Goal: Transaction & Acquisition: Purchase product/service

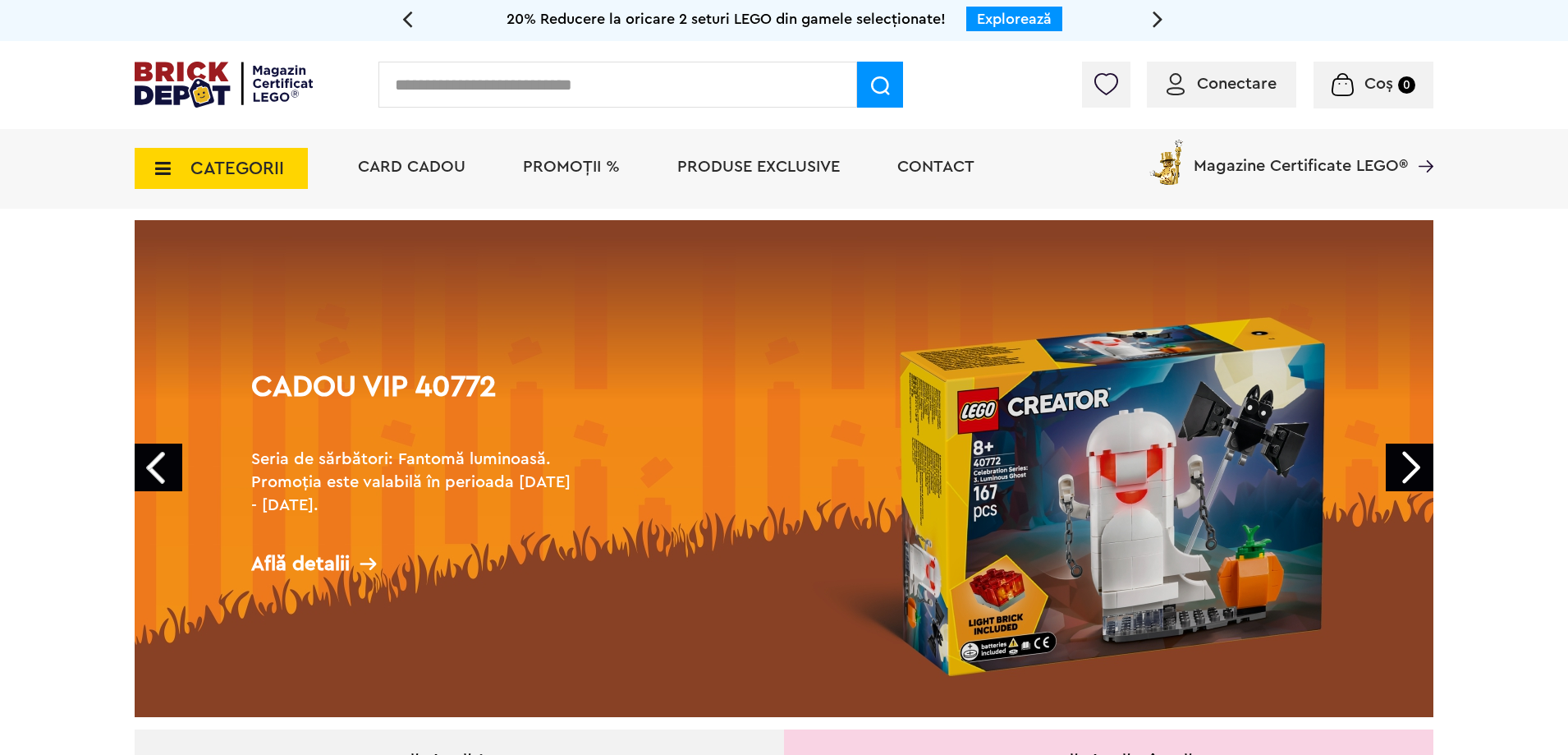
click at [572, 486] on h2 "Seria de sărbători: Fantomă luminoasă. Promoția este valabilă în perioada 28.09…" at bounding box center [415, 482] width 329 height 69
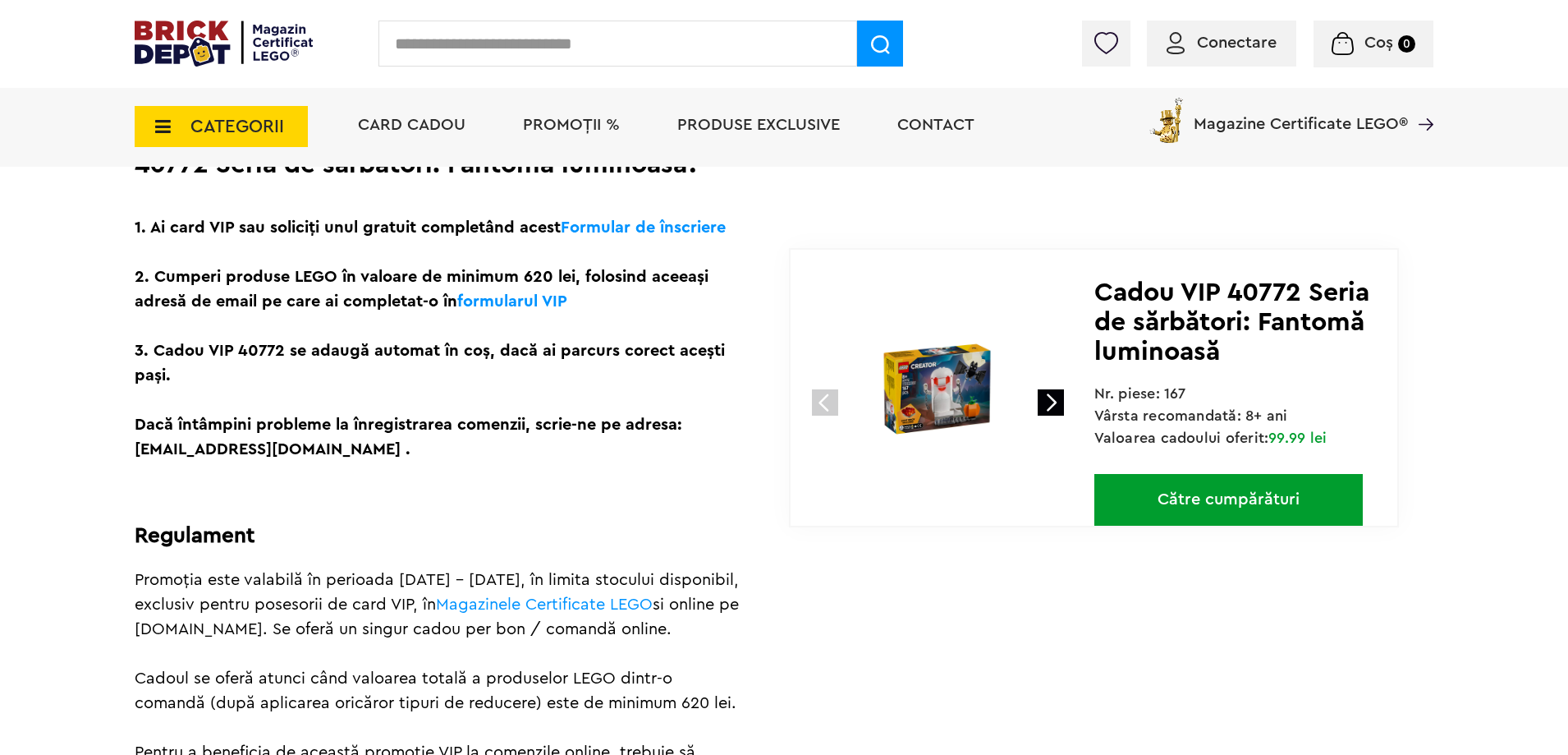
scroll to position [329, 0]
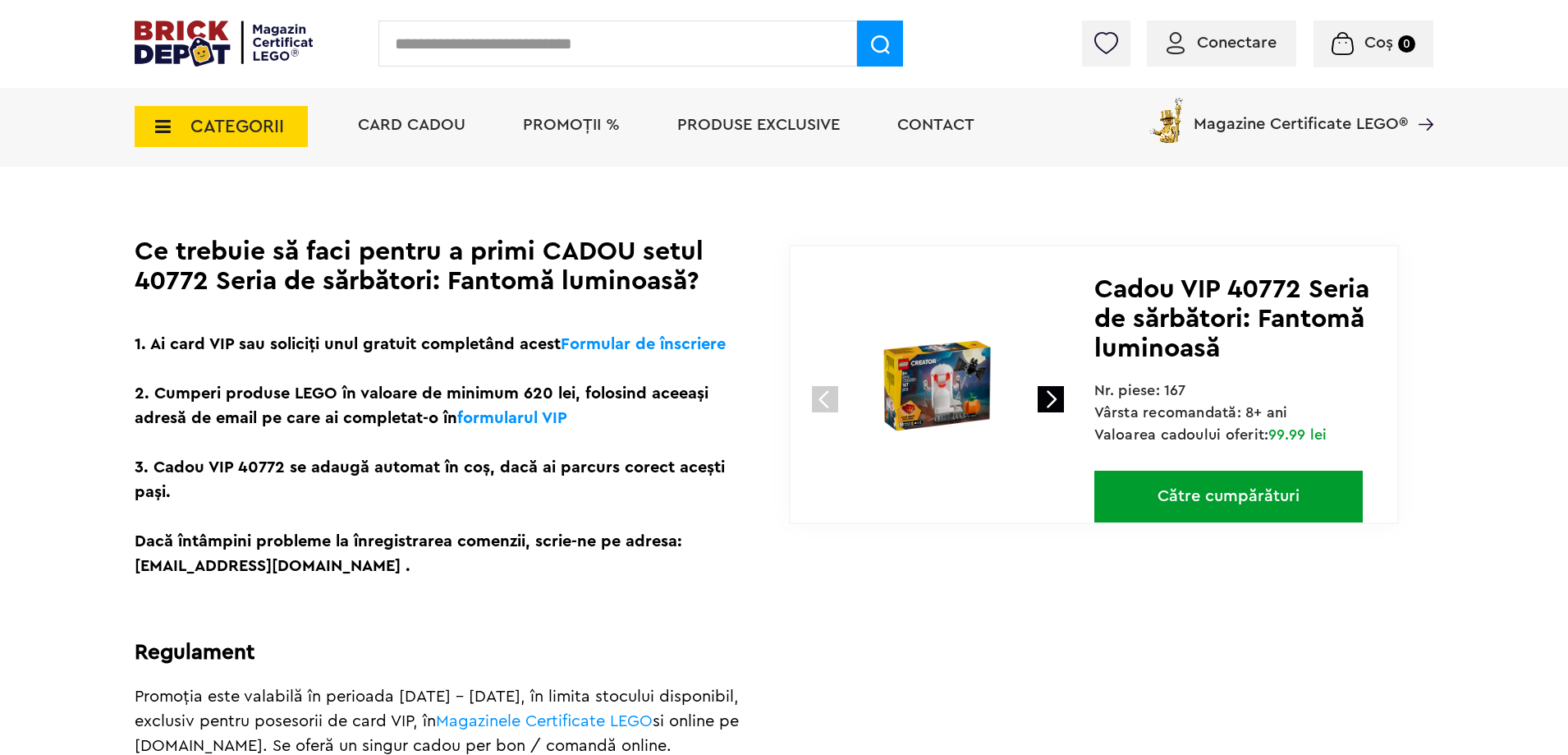
click at [940, 374] on img at bounding box center [937, 385] width 219 height 219
click at [1050, 403] on link at bounding box center [1051, 399] width 26 height 26
click at [1276, 37] on span "Conectare" at bounding box center [1237, 42] width 80 height 17
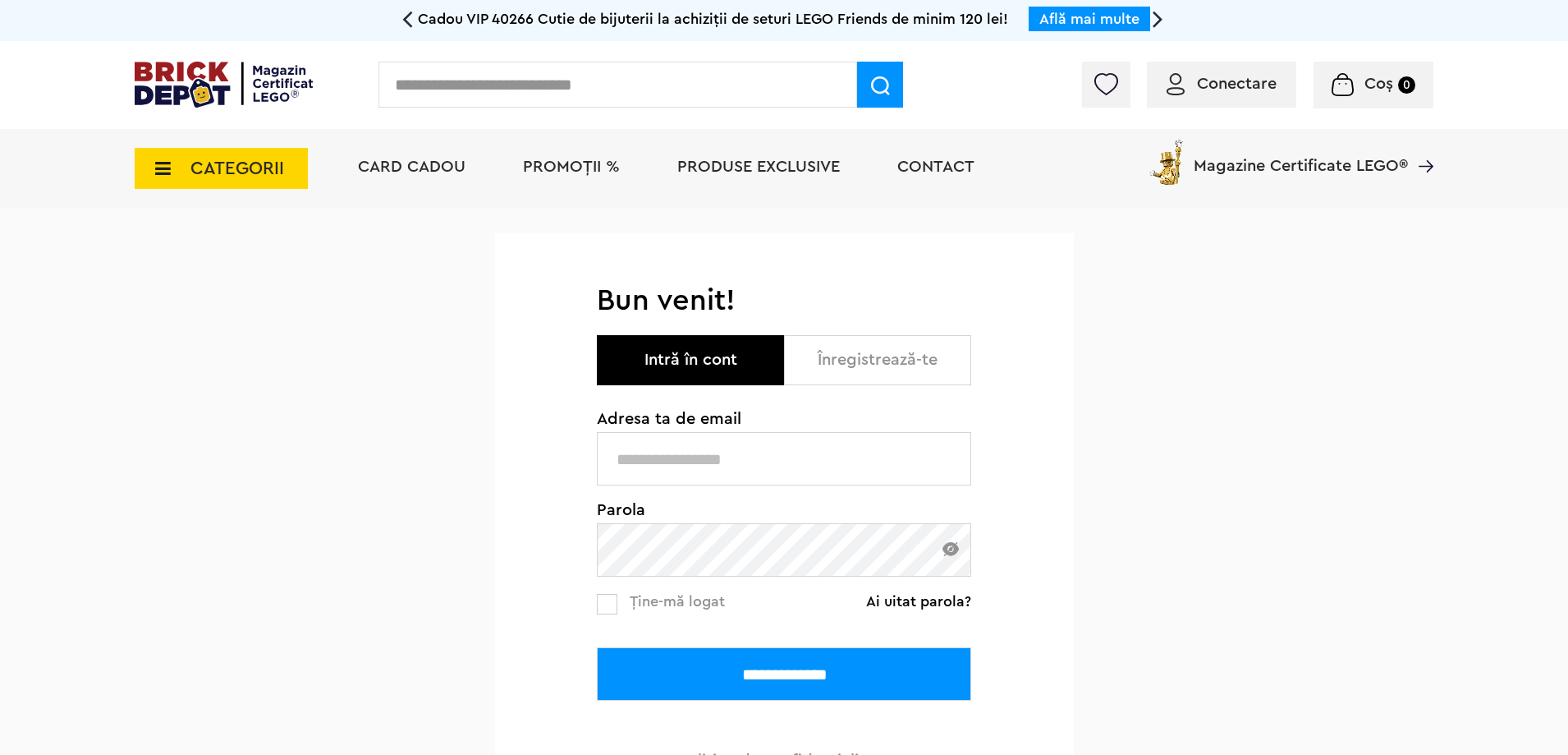
type input "**********"
click at [629, 608] on span "Ține-mă logat" at bounding box center [677, 600] width 95 height 15
click at [748, 690] on input "**********" at bounding box center [784, 673] width 374 height 54
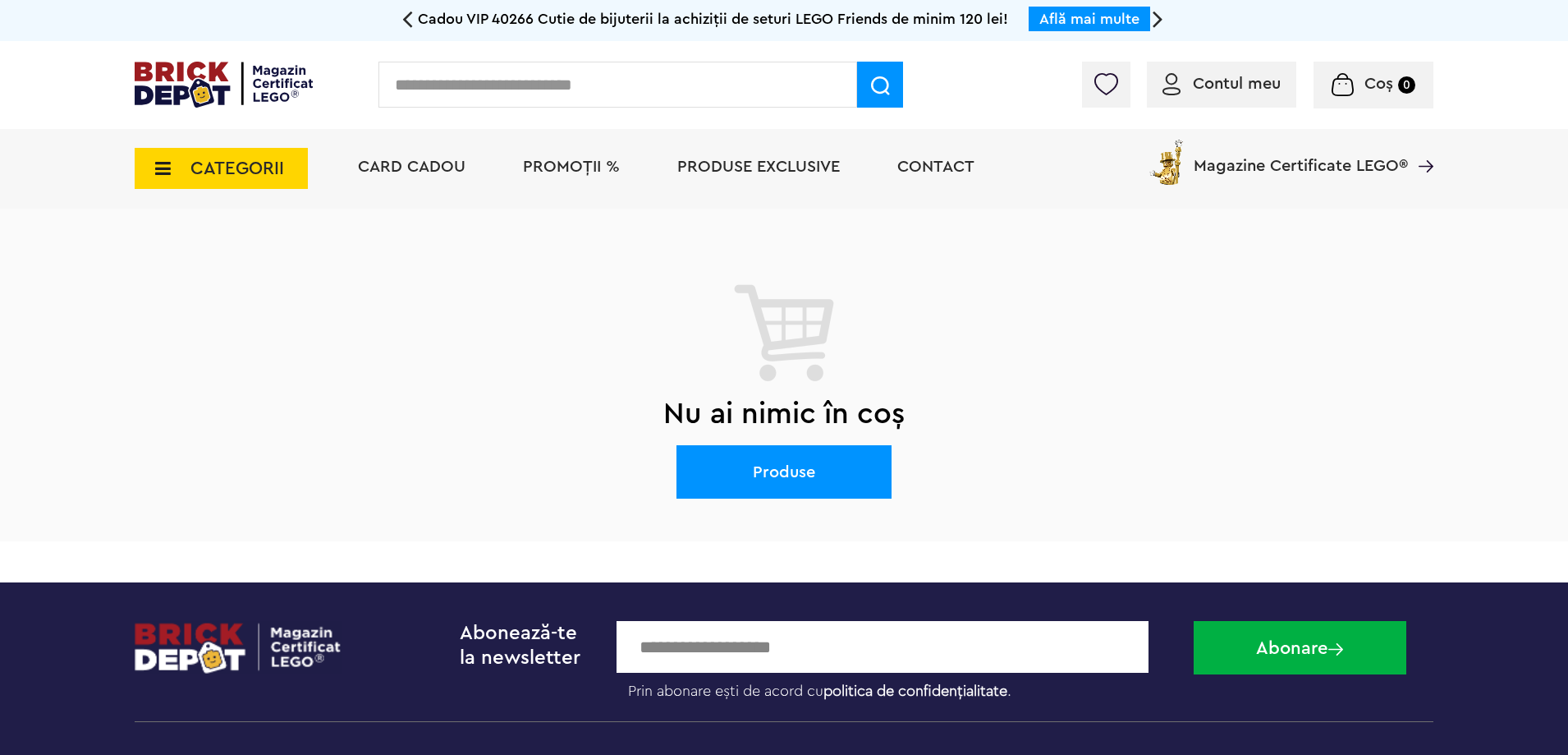
click at [544, 167] on span "PROMOȚII %" at bounding box center [572, 166] width 97 height 17
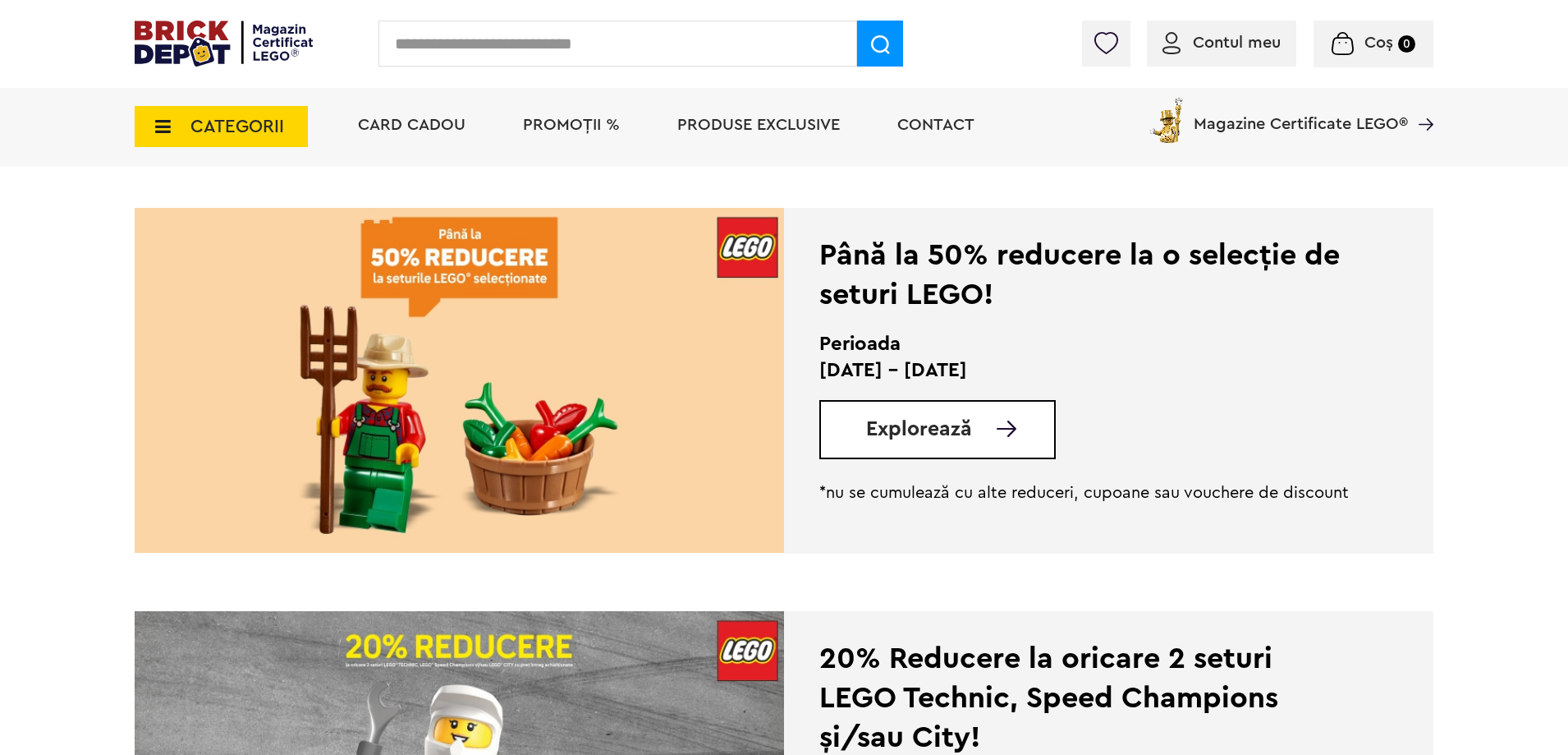
scroll to position [246, 0]
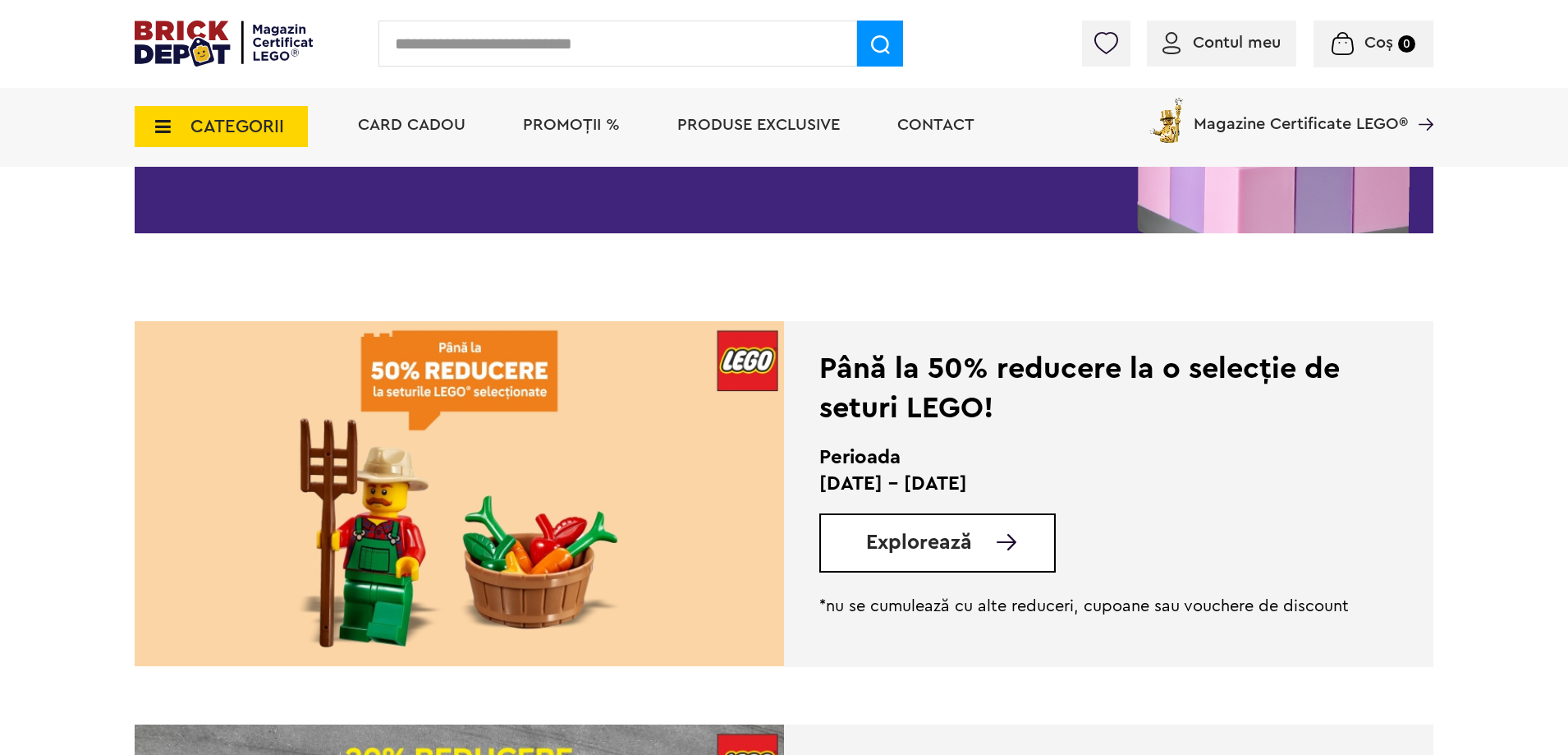
click at [681, 427] on img at bounding box center [459, 493] width 650 height 344
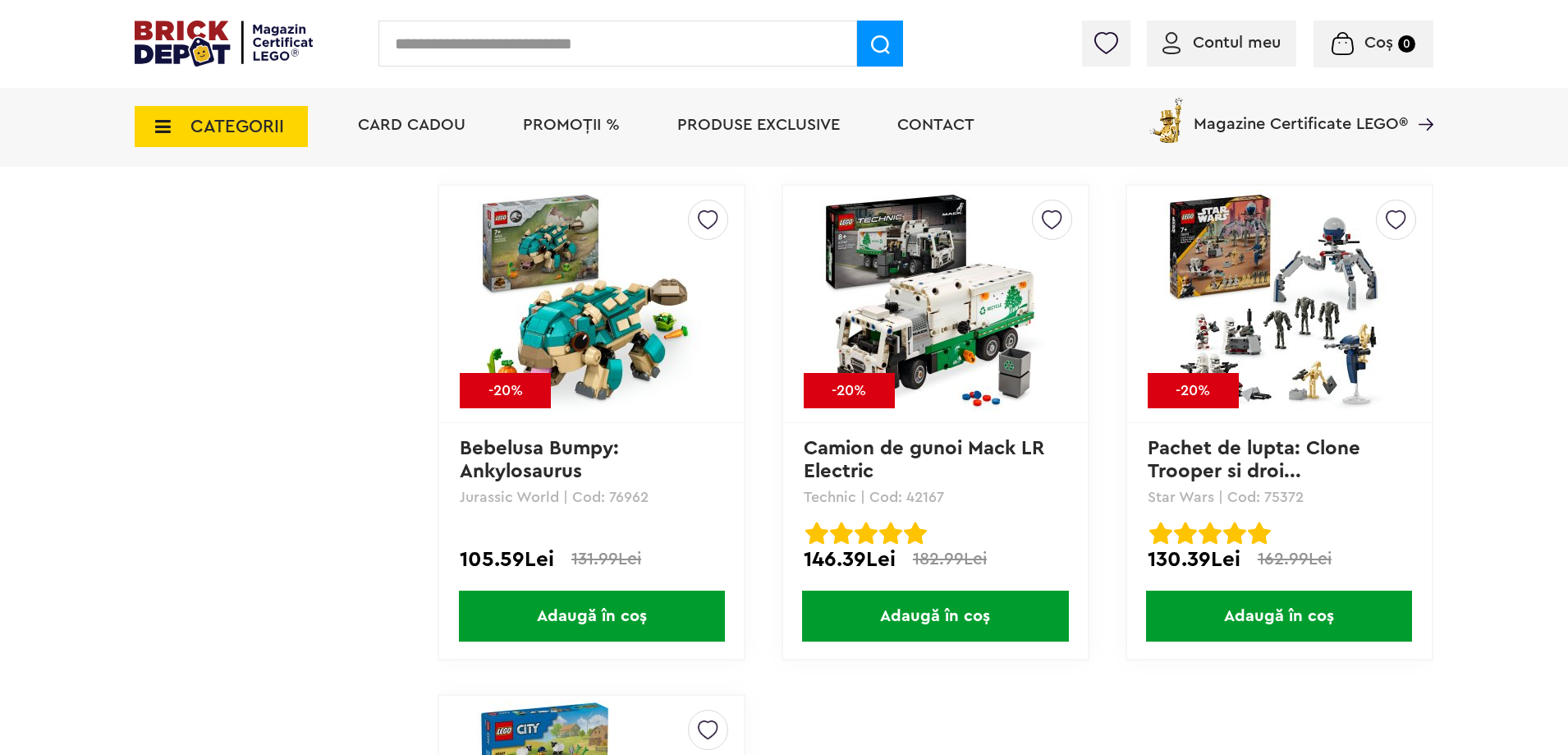
scroll to position [8215, 0]
